Goal: Obtain resource: Obtain resource

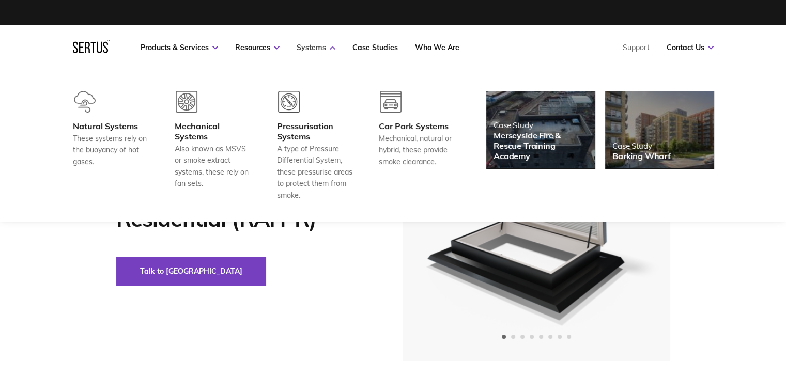
click at [320, 46] on link "Systems" at bounding box center [316, 47] width 39 height 9
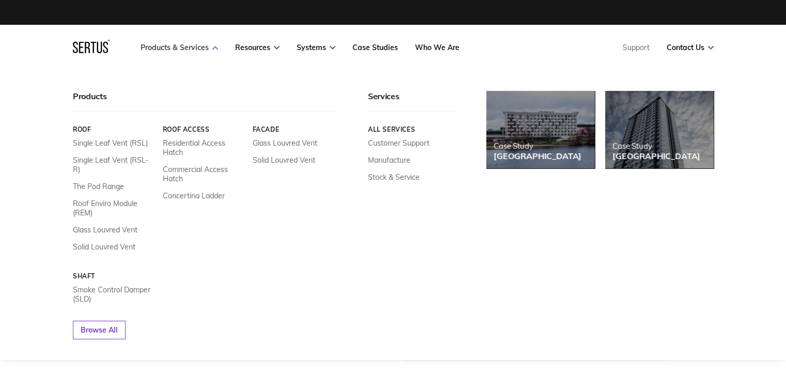
click at [213, 45] on link "Products & Services" at bounding box center [179, 47] width 77 height 9
click at [209, 46] on link "Products & Services" at bounding box center [179, 47] width 77 height 9
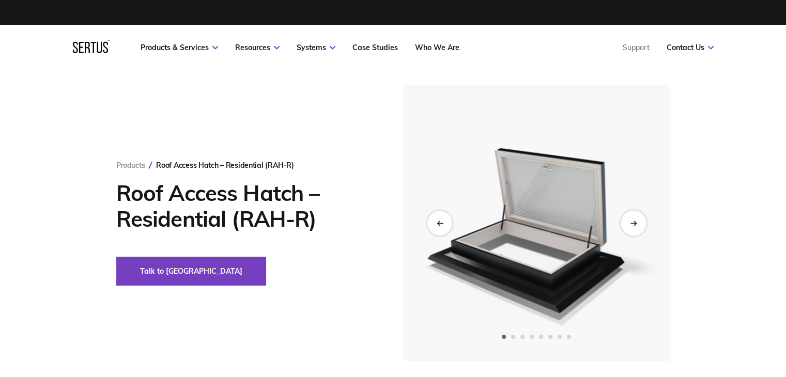
click at [628, 224] on div "Next slide" at bounding box center [632, 222] width 25 height 25
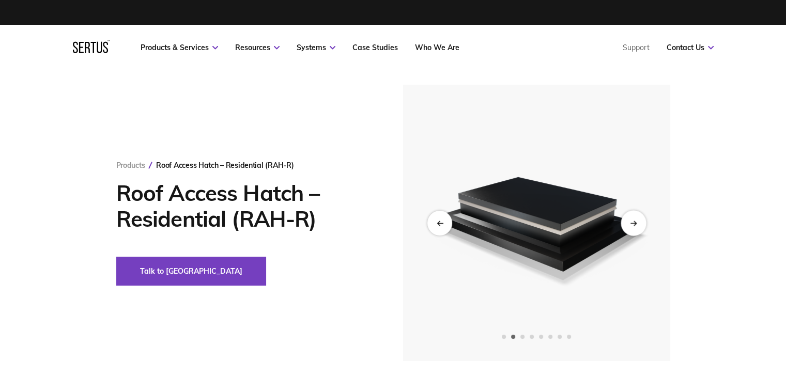
click at [628, 224] on div "Next slide" at bounding box center [632, 222] width 25 height 25
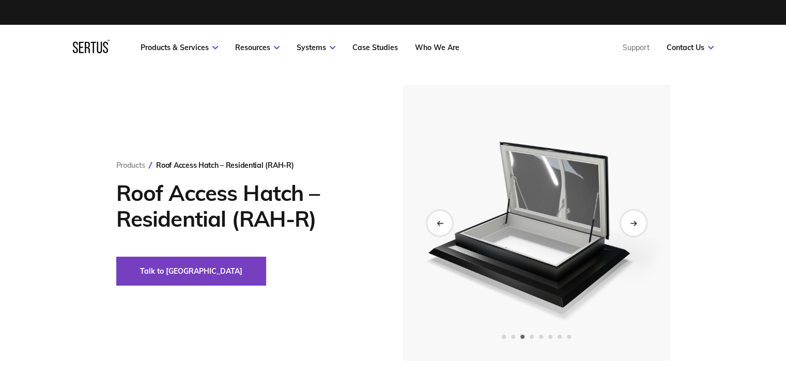
click at [628, 224] on div "Next slide" at bounding box center [632, 222] width 25 height 25
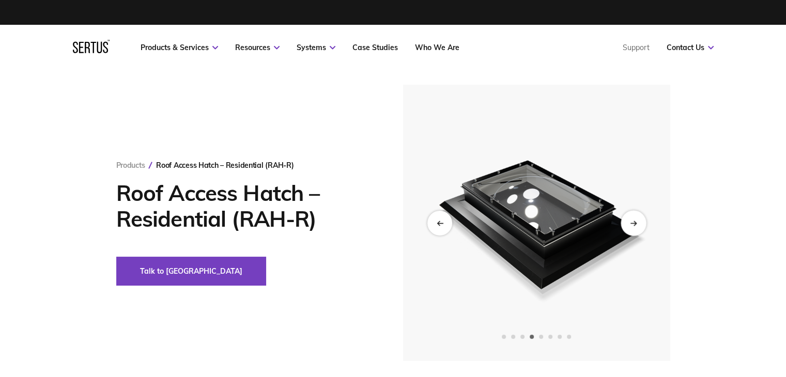
click at [628, 224] on div "Next slide" at bounding box center [632, 222] width 25 height 25
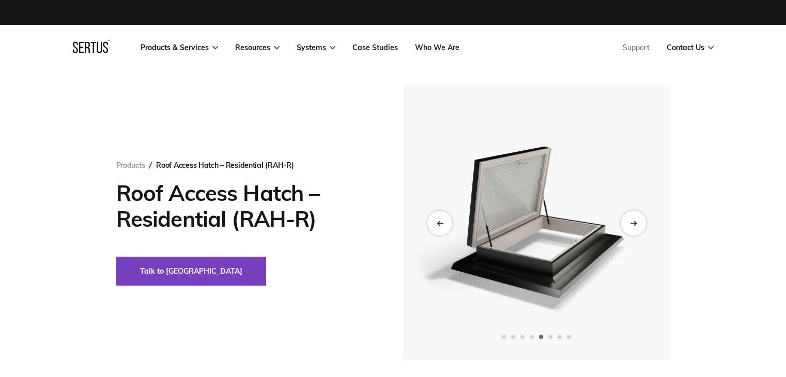
click at [628, 224] on div "Next slide" at bounding box center [632, 222] width 25 height 25
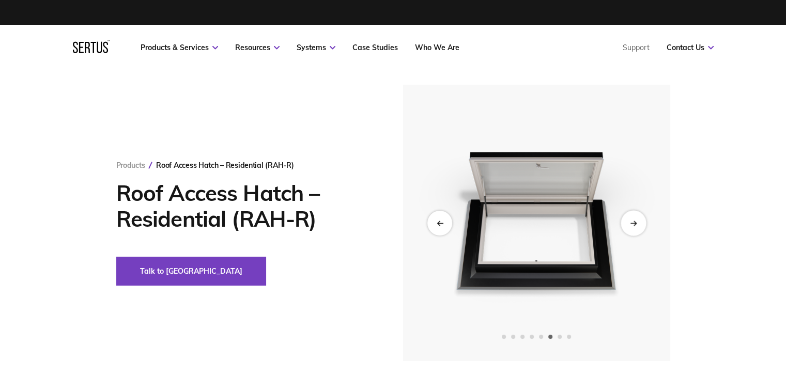
click at [628, 224] on div "Next slide" at bounding box center [632, 222] width 25 height 25
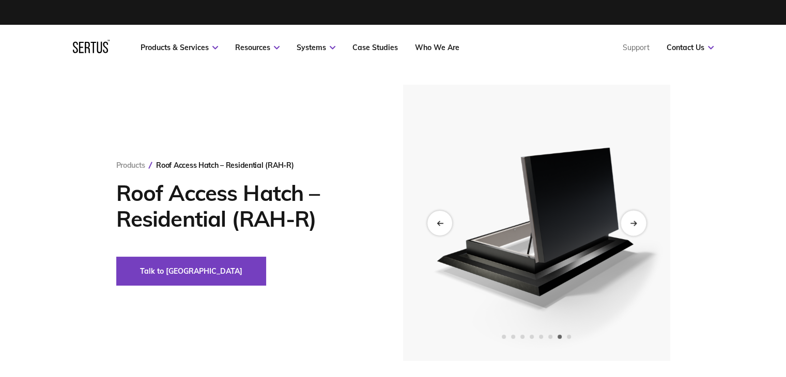
click at [628, 224] on div "Next slide" at bounding box center [632, 222] width 25 height 25
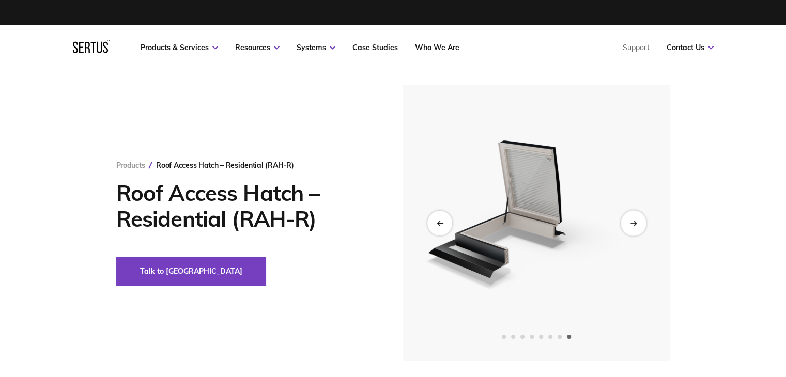
click at [628, 224] on div "Next slide" at bounding box center [632, 222] width 25 height 25
click at [628, 230] on div "Next slide" at bounding box center [632, 222] width 25 height 25
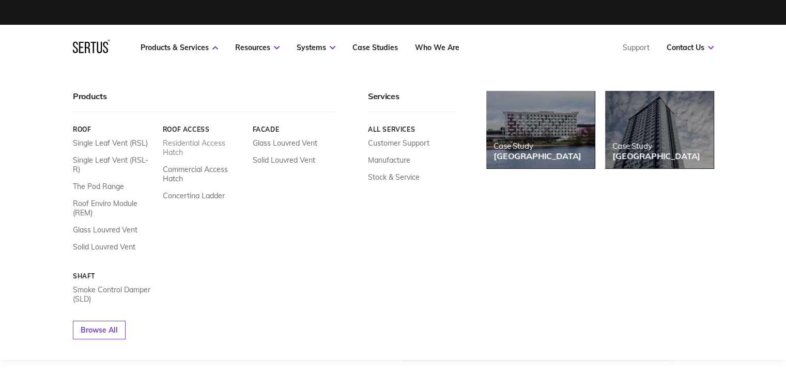
click at [188, 144] on link "Residential Access Hatch" at bounding box center [203, 147] width 82 height 19
click at [180, 144] on link "Residential Access Hatch" at bounding box center [203, 147] width 82 height 19
click at [174, 151] on link "Residential Access Hatch" at bounding box center [203, 147] width 82 height 19
click at [178, 143] on link "Residential Access Hatch" at bounding box center [203, 147] width 82 height 19
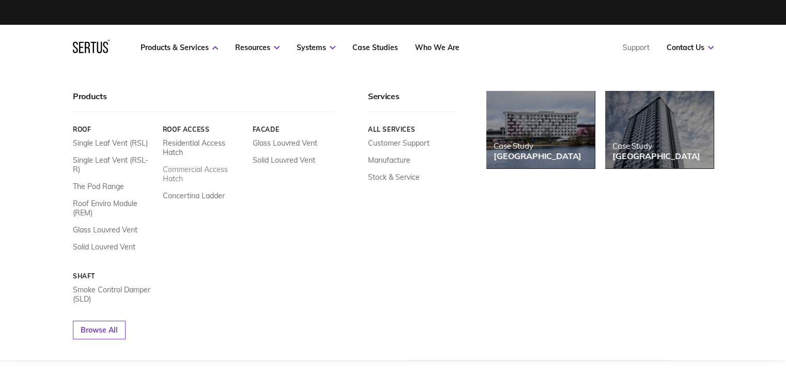
click at [184, 174] on link "Commercial Access Hatch" at bounding box center [203, 174] width 82 height 19
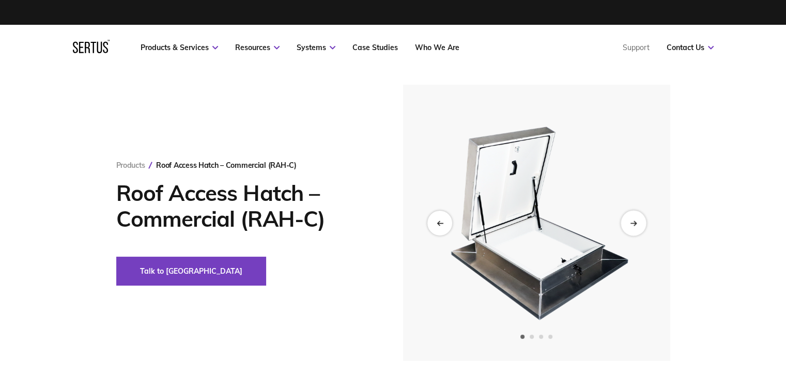
click at [634, 226] on div "Next slide" at bounding box center [632, 222] width 25 height 25
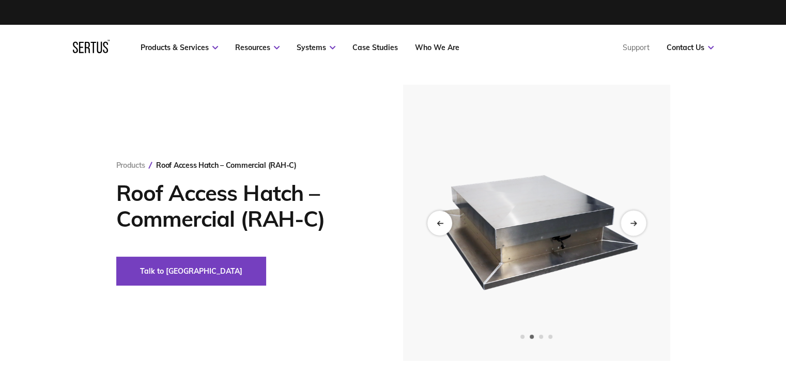
click at [634, 226] on div "Next slide" at bounding box center [632, 222] width 25 height 25
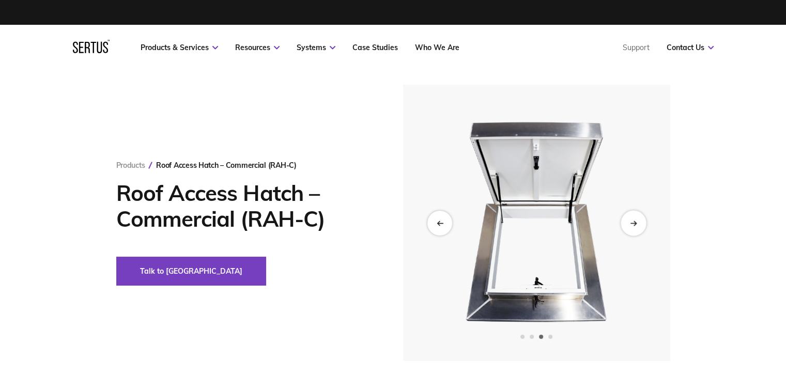
click at [634, 226] on div "Next slide" at bounding box center [632, 222] width 25 height 25
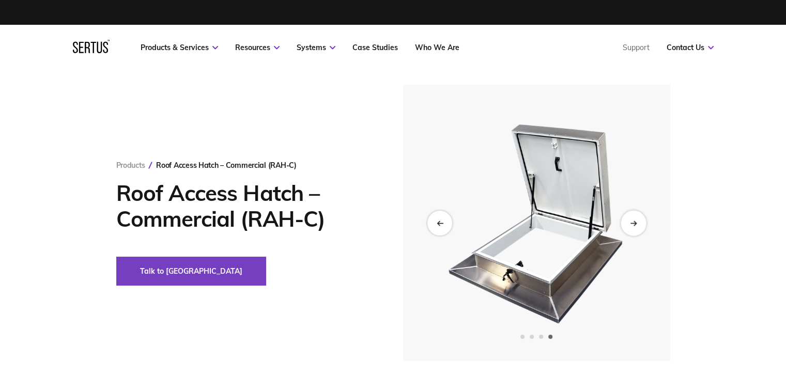
click at [634, 226] on div "Next slide" at bounding box center [632, 222] width 25 height 25
click at [634, 222] on icon "Next slide" at bounding box center [634, 223] width 2 height 4
click at [632, 224] on icon "Next slide" at bounding box center [633, 223] width 7 height 6
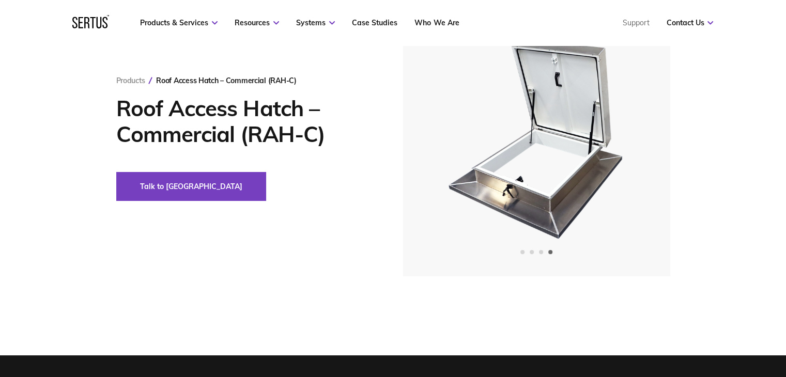
scroll to position [103, 0]
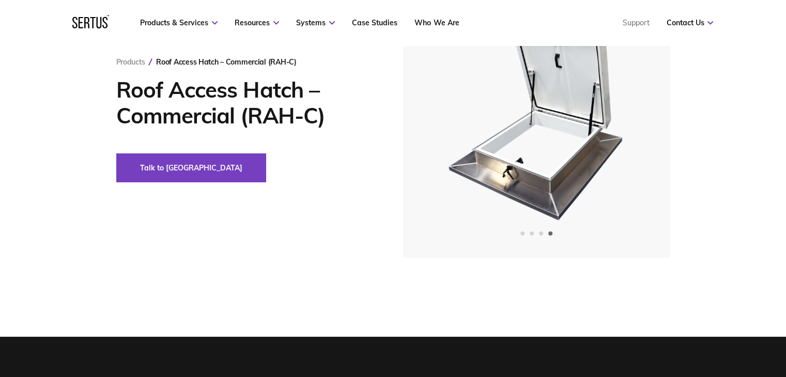
click at [188, 98] on h1 "Roof Access Hatch – Commercial (RAH-C)" at bounding box center [244, 103] width 256 height 52
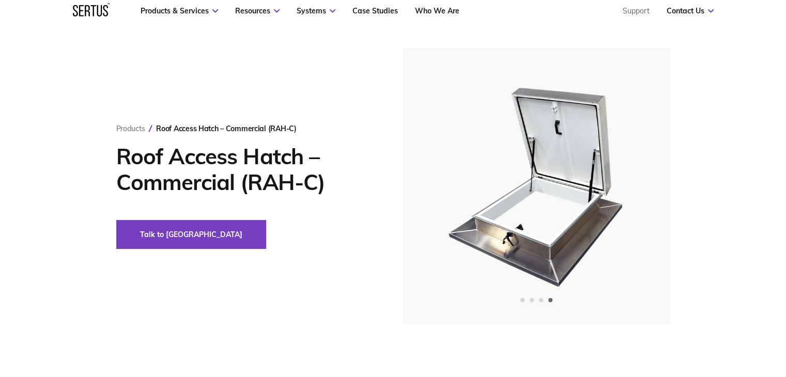
scroll to position [0, 0]
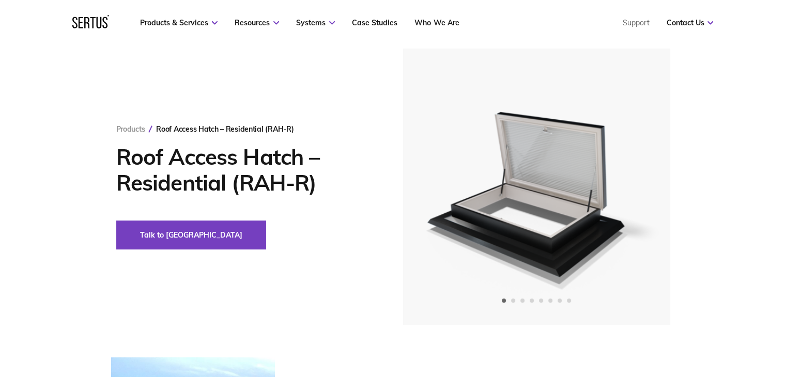
scroll to position [52, 0]
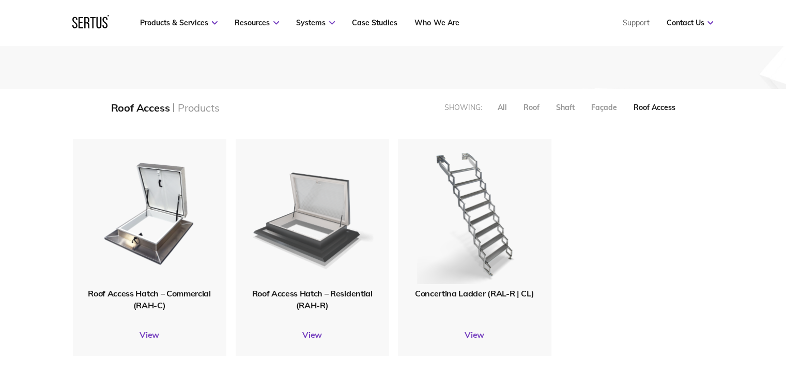
scroll to position [207, 0]
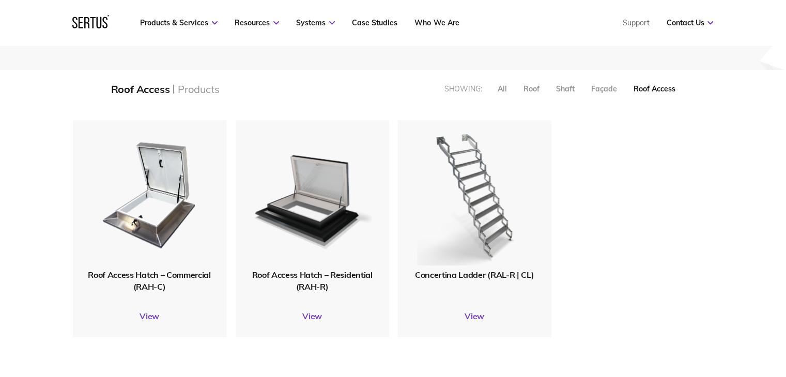
click at [152, 278] on span "Roof Access Hatch – Commercial (RAH-C)" at bounding box center [149, 281] width 122 height 22
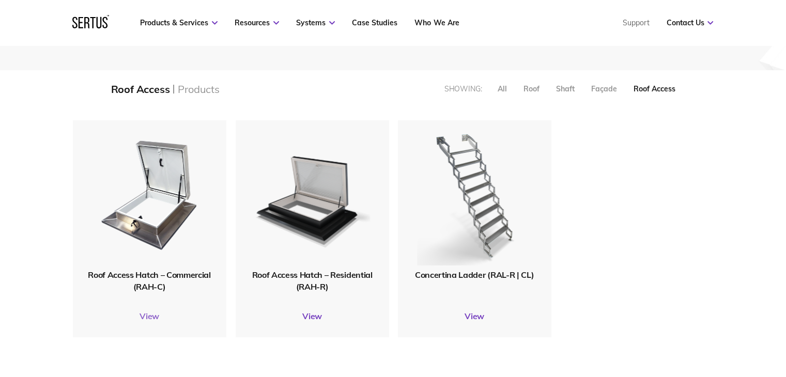
click at [148, 317] on link "View" at bounding box center [149, 316] width 153 height 10
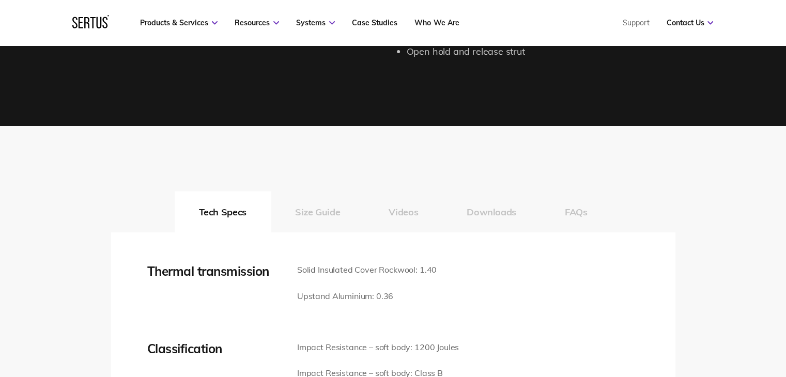
scroll to position [1343, 0]
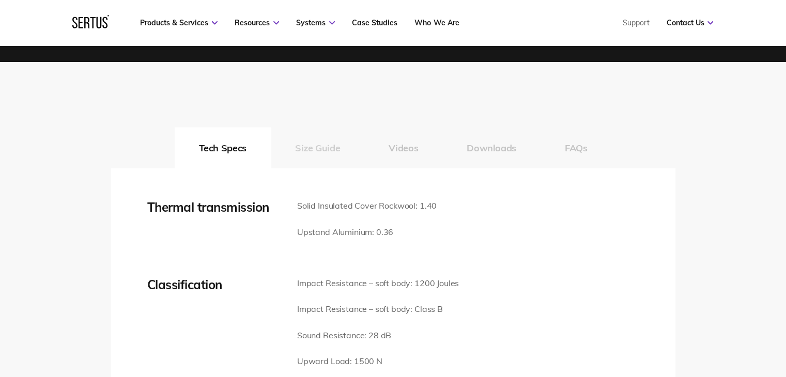
click at [320, 147] on button "Size Guide" at bounding box center [318, 147] width 94 height 41
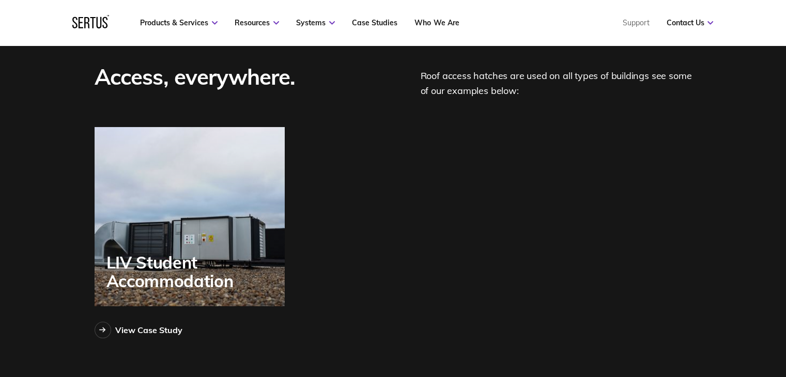
scroll to position [3513, 0]
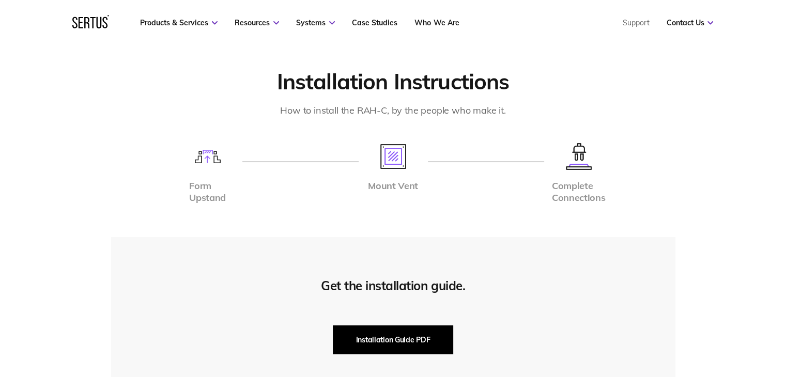
click at [403, 333] on button "Installation Guide PDF" at bounding box center [393, 339] width 121 height 29
